Goal: Obtain resource: Download file/media

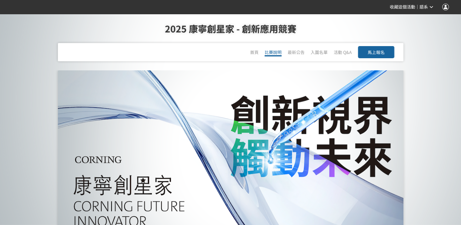
click at [273, 53] on link "比賽說明" at bounding box center [272, 52] width 17 height 7
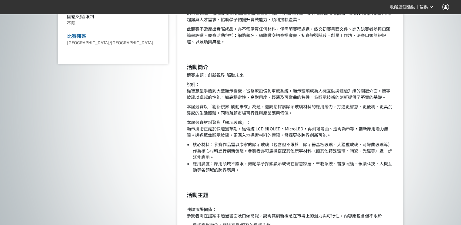
scroll to position [329, 0]
drag, startPoint x: 225, startPoint y: 124, endPoint x: 242, endPoint y: 121, distance: 16.6
click at [242, 121] on p "本屆競賽材料聚焦「顯示玻璃」： 顯示技術正處於快速變革期，從傳統 LCD 到 OLED、MicroLED，再到可彎曲、透明顯示等，創新應用潛力無限。透過聚焦顯…" at bounding box center [289, 128] width 207 height 19
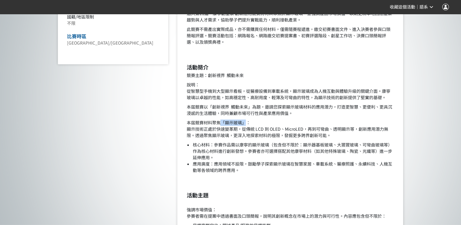
drag, startPoint x: 242, startPoint y: 121, endPoint x: 222, endPoint y: 123, distance: 20.1
click at [222, 123] on p "本屆競賽材料聚焦「顯示玻璃」： 顯示技術正處於快速變革期，從傳統 LCD 到 OLED、MicroLED，再到可彎曲、透明顯示等，創新應用潛力無限。透過聚焦顯…" at bounding box center [289, 128] width 207 height 19
drag, startPoint x: 225, startPoint y: 122, endPoint x: 240, endPoint y: 123, distance: 15.2
click at [240, 123] on p "本屆競賽材料聚焦「顯示玻璃」： 顯示技術正處於快速變革期，從傳統 LCD 到 OLED、MicroLED，再到可彎曲、透明顯示等，創新應用潛力無限。透過聚焦顯…" at bounding box center [289, 128] width 207 height 19
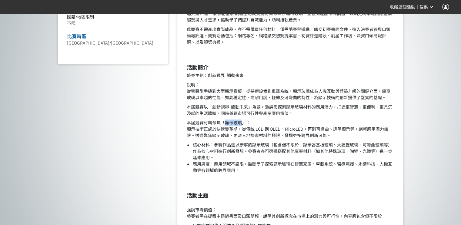
click at [240, 123] on p "本屆競賽材料聚焦「顯示玻璃」： 顯示技術正處於快速變革期，從傳統 LCD 到 OLED、MicroLED，再到可彎曲、透明顯示等，創新應用潛力無限。透過聚焦顯…" at bounding box center [289, 128] width 207 height 19
drag, startPoint x: 224, startPoint y: 123, endPoint x: 242, endPoint y: 122, distance: 18.2
click at [242, 122] on p "本屆競賽材料聚焦「顯示玻璃」： 顯示技術正處於快速變革期，從傳統 LCD 到 OLED、MicroLED，再到可彎曲、透明顯示等，創新應用潛力無限。透過聚焦顯…" at bounding box center [289, 128] width 207 height 19
drag, startPoint x: 242, startPoint y: 122, endPoint x: 226, endPoint y: 125, distance: 16.3
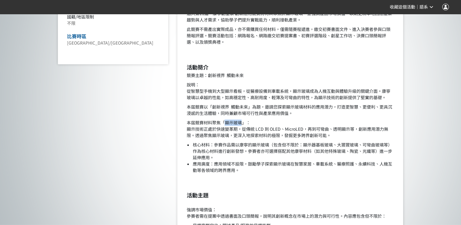
click at [226, 125] on p "本屆競賽材料聚焦「顯示玻璃」： 顯示技術正處於快速變革期，從傳統 LCD 到 OLED、MicroLED，再到可彎曲、透明顯示等，創新應用潛力無限。透過聚焦顯…" at bounding box center [289, 128] width 207 height 19
drag, startPoint x: 226, startPoint y: 125, endPoint x: 240, endPoint y: 123, distance: 14.6
click at [240, 123] on p "本屆競賽材料聚焦「顯示玻璃」： 顯示技術正處於快速變革期，從傳統 LCD 到 OLED、MicroLED，再到可彎曲、透明顯示等，創新應用潛力無限。透過聚焦顯…" at bounding box center [289, 128] width 207 height 19
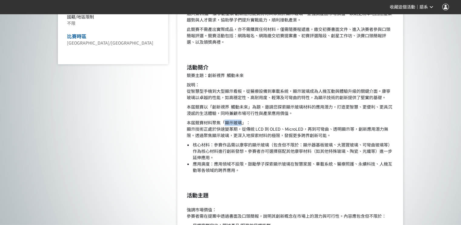
drag, startPoint x: 241, startPoint y: 122, endPoint x: 225, endPoint y: 121, distance: 16.4
click at [225, 121] on p "本屆競賽材料聚焦「顯示玻璃」： 顯示技術正處於快速變革期，從傳統 LCD 到 OLED、MicroLED，再到可彎曲、透明顯示等，創新應用潛力無限。透過聚焦顯…" at bounding box center [289, 128] width 207 height 19
drag, startPoint x: 225, startPoint y: 121, endPoint x: 241, endPoint y: 120, distance: 16.1
click at [241, 120] on p "本屆競賽材料聚焦「顯示玻璃」： 顯示技術正處於快速變革期，從傳統 LCD 到 OLED、MicroLED，再到可彎曲、透明顯示等，創新應用潛力無限。透過聚焦顯…" at bounding box center [289, 128] width 207 height 19
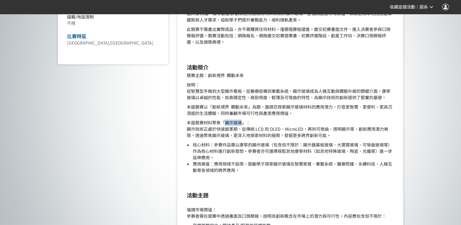
click at [233, 124] on p "本屆競賽材料聚焦「顯示玻璃」： 顯示技術正處於快速變革期，從傳統 LCD 到 OLED、MicroLED，再到可彎曲、透明顯示等，創新應用潛力無限。透過聚焦顯…" at bounding box center [289, 128] width 207 height 19
click at [255, 134] on p "本屆競賽材料聚焦「顯示玻璃」： 顯示技術正處於快速變革期，從傳統 LCD 到 OLED、MicroLED，再到可彎曲、透明顯示等，創新應用潛力無限。透過聚焦顯…" at bounding box center [289, 128] width 207 height 19
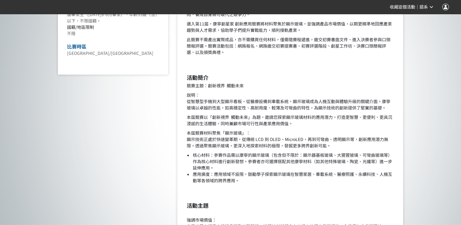
scroll to position [319, 0]
click at [212, 117] on p "本屆競賽以「創新視界 觸動未來」為題，邀請您探索顯示玻璃材料的應用潛力，打造更智慧、更便利、更具沉浸感的生活體驗，同時兼顧市場可行性與產業應用價值。" at bounding box center [289, 120] width 207 height 13
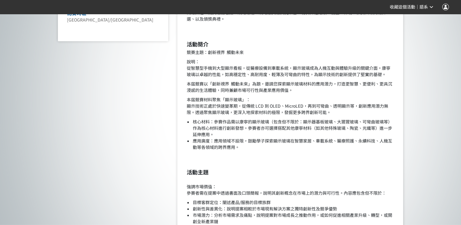
scroll to position [348, 0]
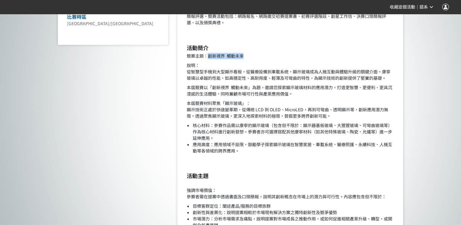
drag, startPoint x: 209, startPoint y: 56, endPoint x: 244, endPoint y: 55, distance: 34.9
click at [244, 55] on p "競賽主題：創新視界 觸動未來" at bounding box center [289, 56] width 207 height 6
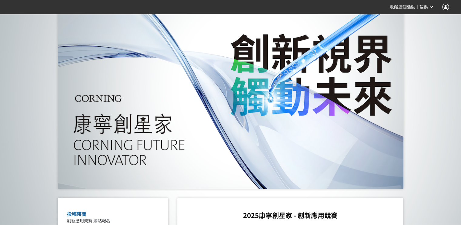
scroll to position [0, 0]
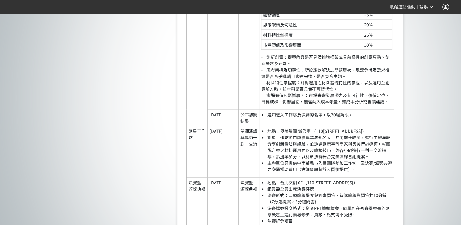
scroll to position [1504, 0]
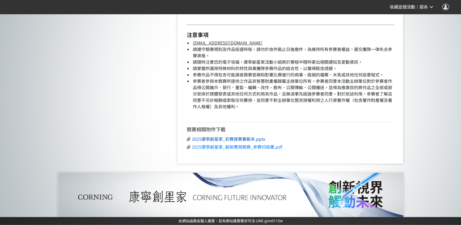
click at [242, 136] on span "2025康寧創星家_初賽提案書範本.pptx" at bounding box center [227, 139] width 73 height 6
